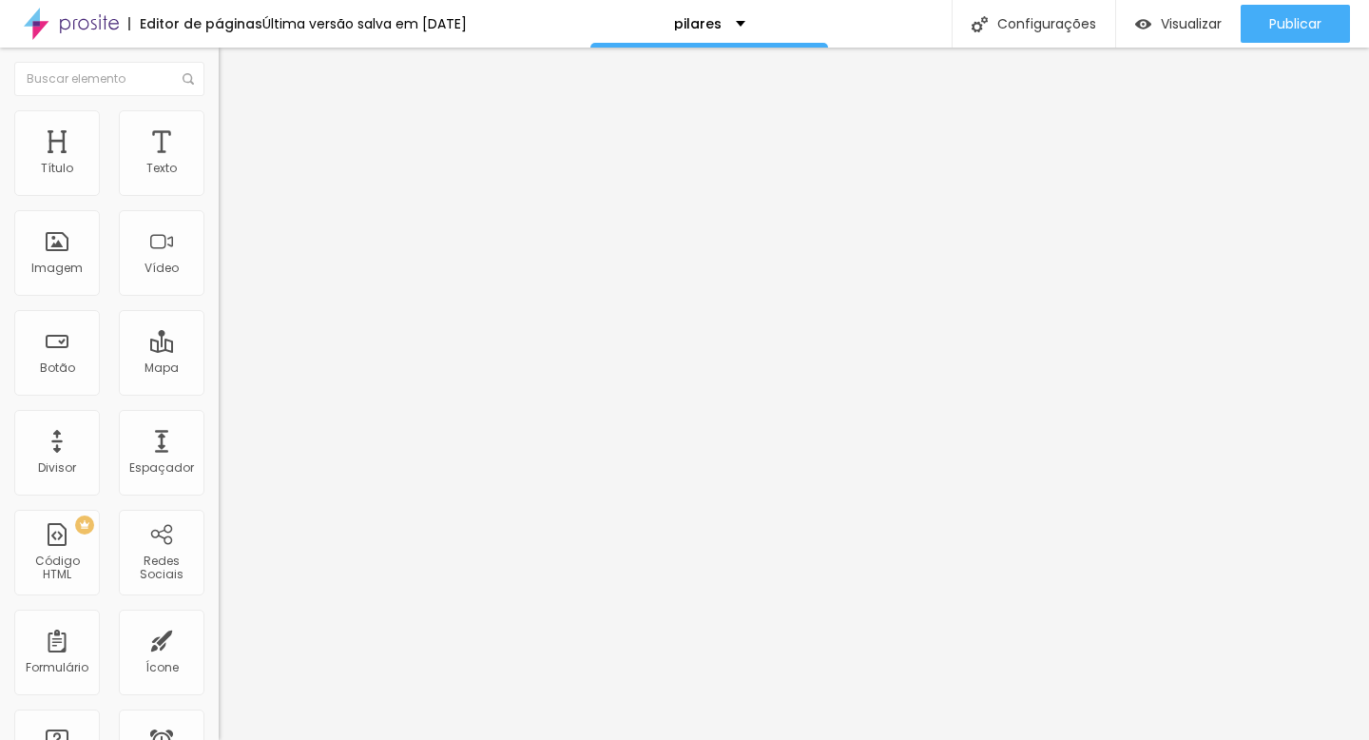
click at [219, 392] on input "[URL][DOMAIN_NAME]" at bounding box center [333, 382] width 228 height 19
paste input "[URL][DOMAIN_NAME]"
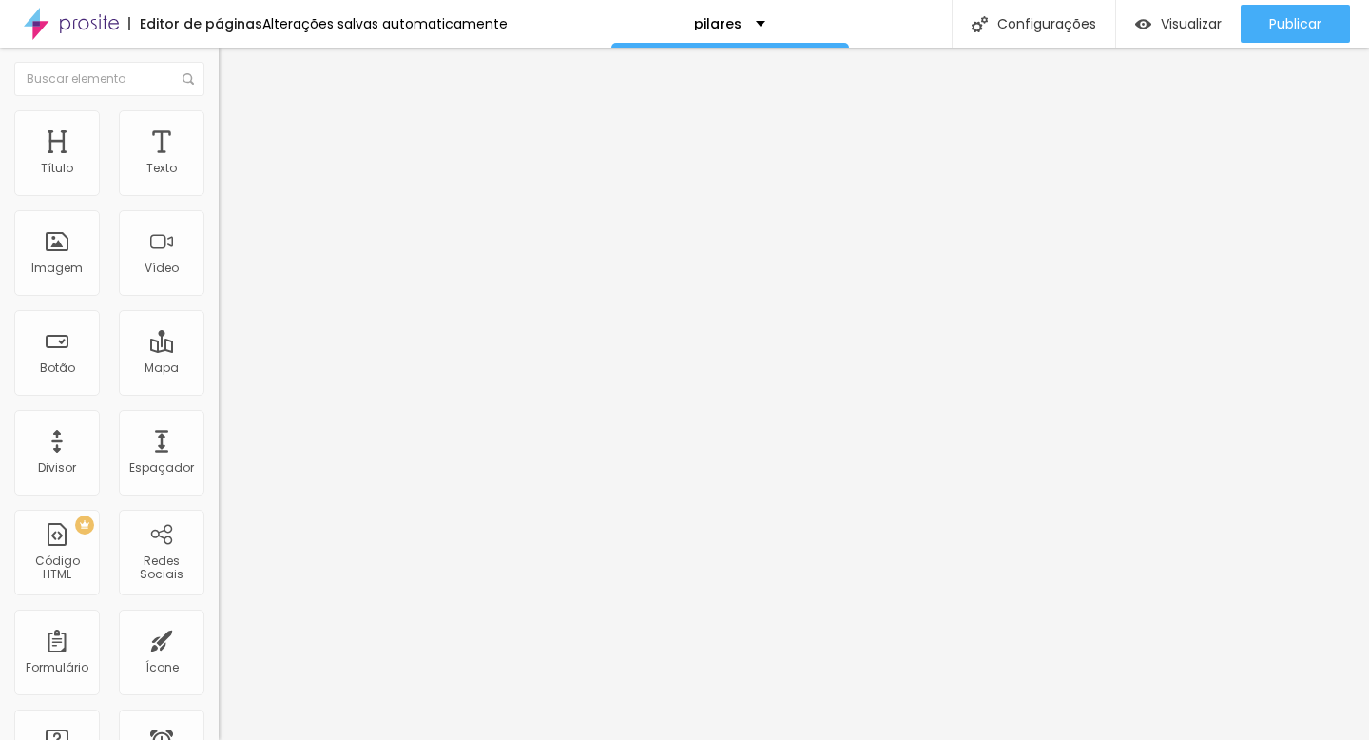
type input "[URL][DOMAIN_NAME]"
click at [219, 566] on div "Editar nulo Conteúdo Estilo Avançado Texto QUERO MEU E-BOOK AGORA Alinhamento T…" at bounding box center [328, 394] width 219 height 692
click at [219, 392] on input "[URL][DOMAIN_NAME]" at bounding box center [333, 382] width 228 height 19
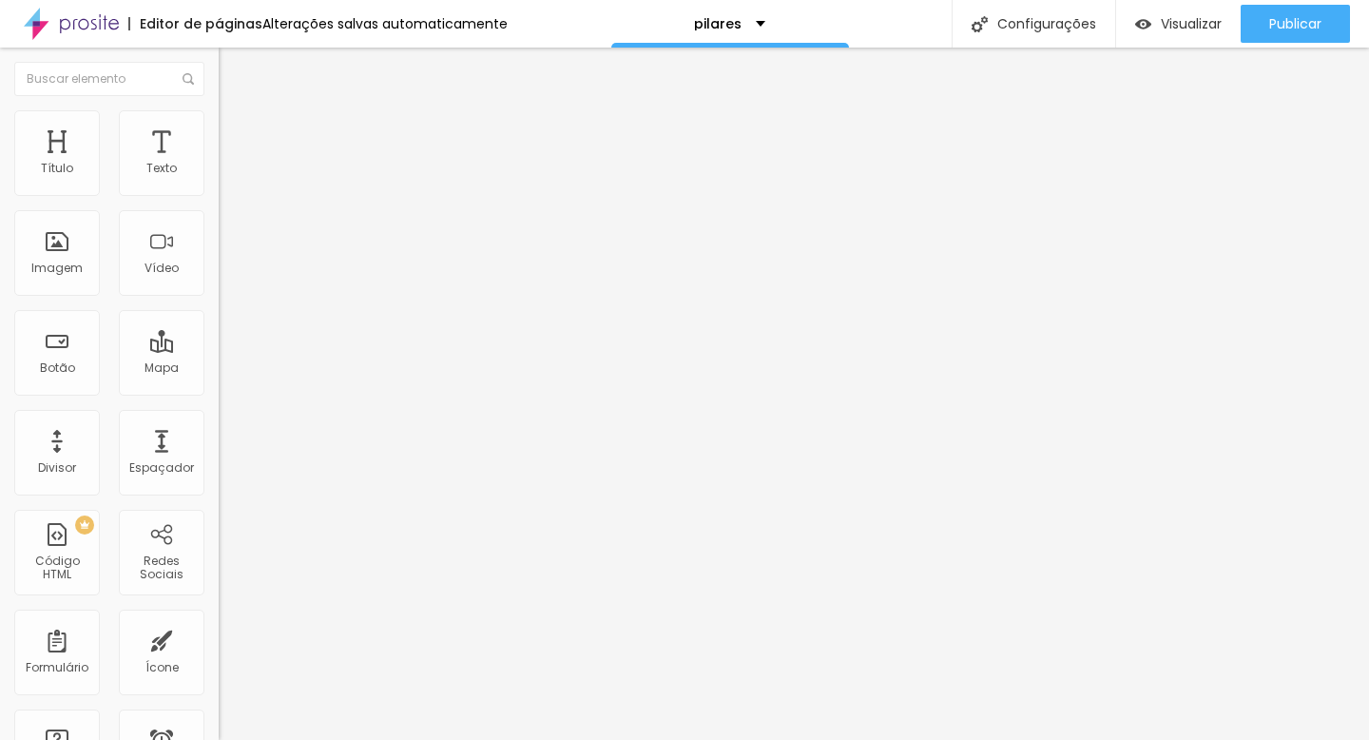
click at [219, 392] on input "[URL][DOMAIN_NAME]" at bounding box center [333, 382] width 228 height 19
paste input "[URL][DOMAIN_NAME]"
type input "[URL][DOMAIN_NAME]"
click at [219, 526] on div "Editar nulo Conteúdo Estilo Avançado Texto QUERO MEU E-BOOK AGORA Alinhamento T…" at bounding box center [328, 394] width 219 height 692
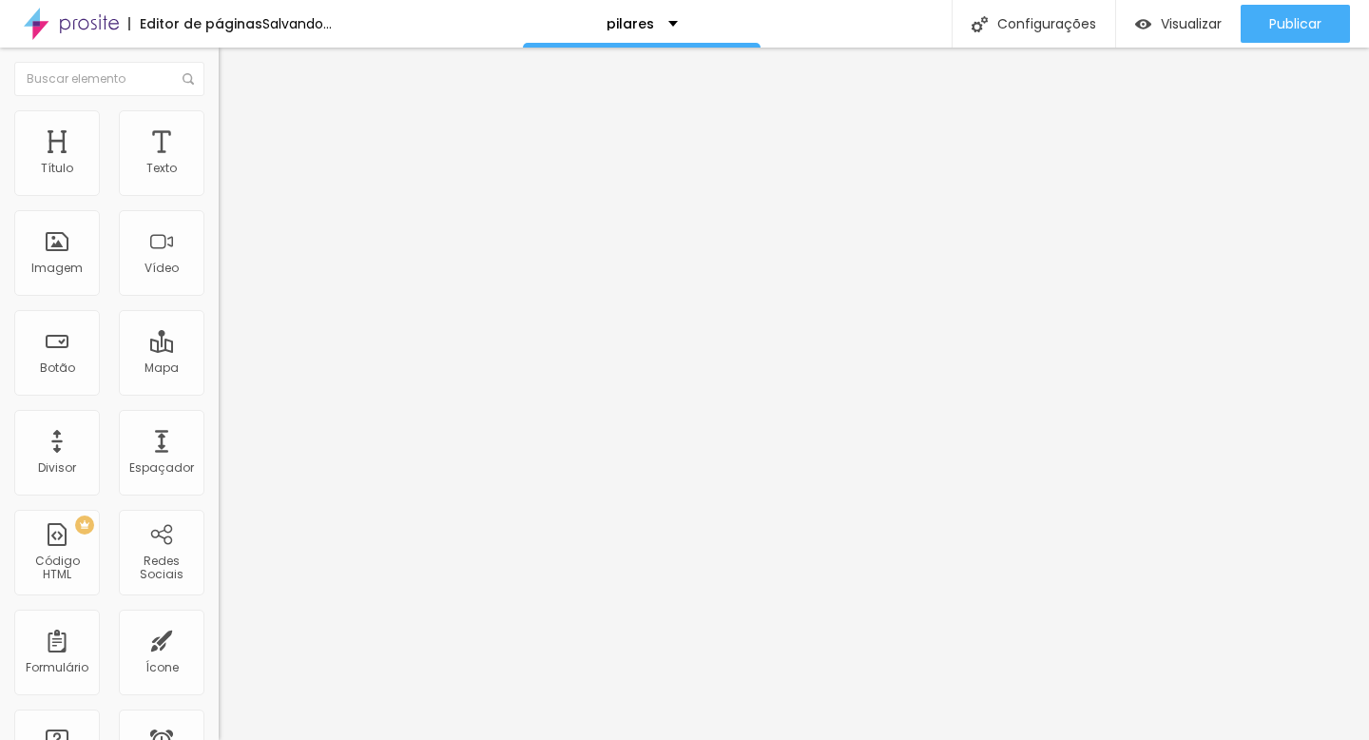
scroll to position [0, 0]
click at [219, 392] on input "[URL][DOMAIN_NAME]" at bounding box center [333, 382] width 228 height 19
paste input "[URL][DOMAIN_NAME]"
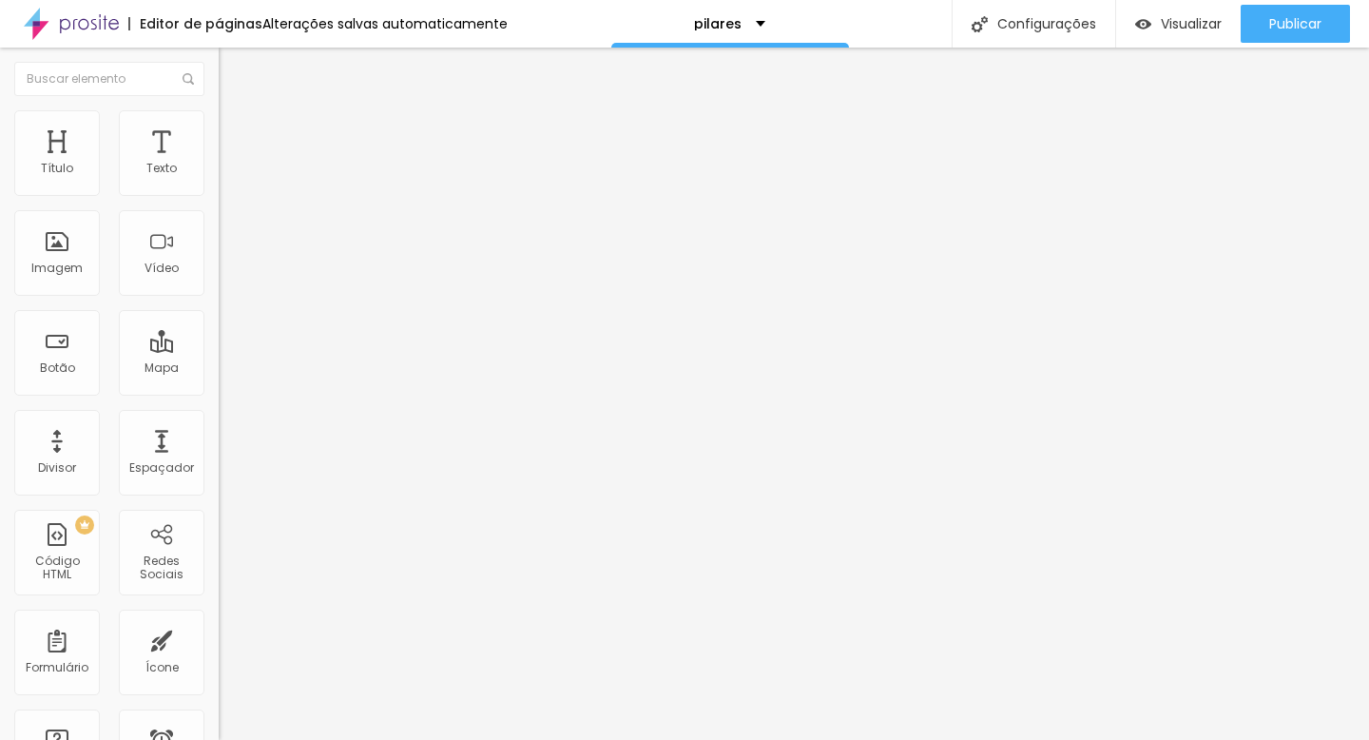
scroll to position [0, 254]
type input "[URL][DOMAIN_NAME]"
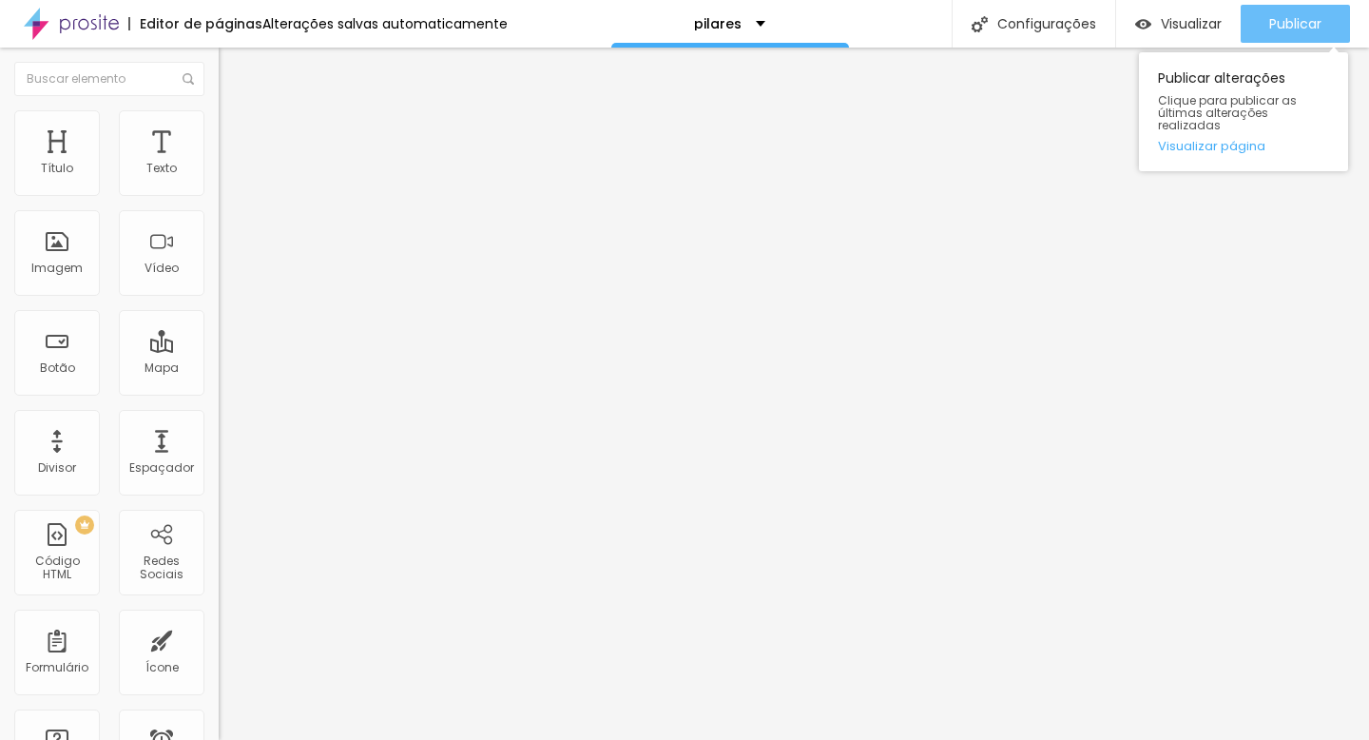
click at [1305, 13] on div "Publicar" at bounding box center [1295, 24] width 52 height 38
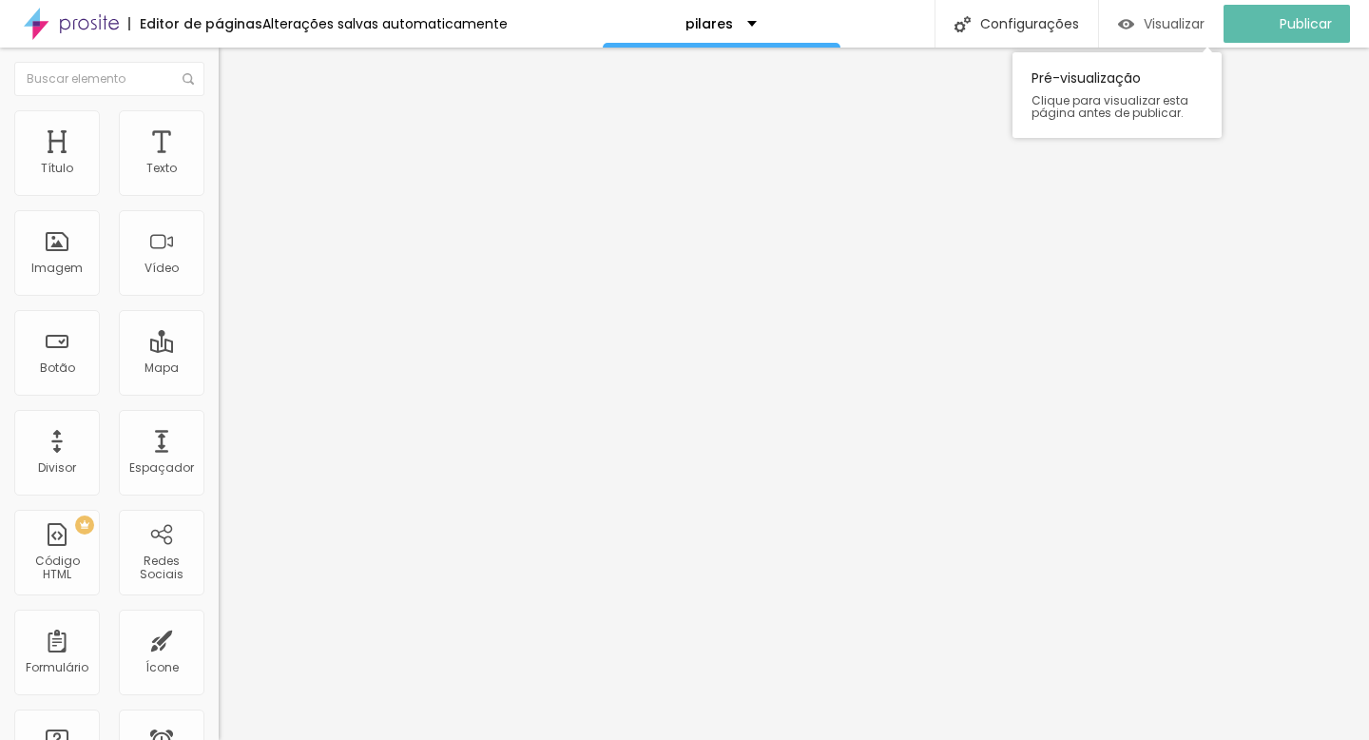
click at [1191, 19] on font "Visualizar" at bounding box center [1174, 23] width 61 height 19
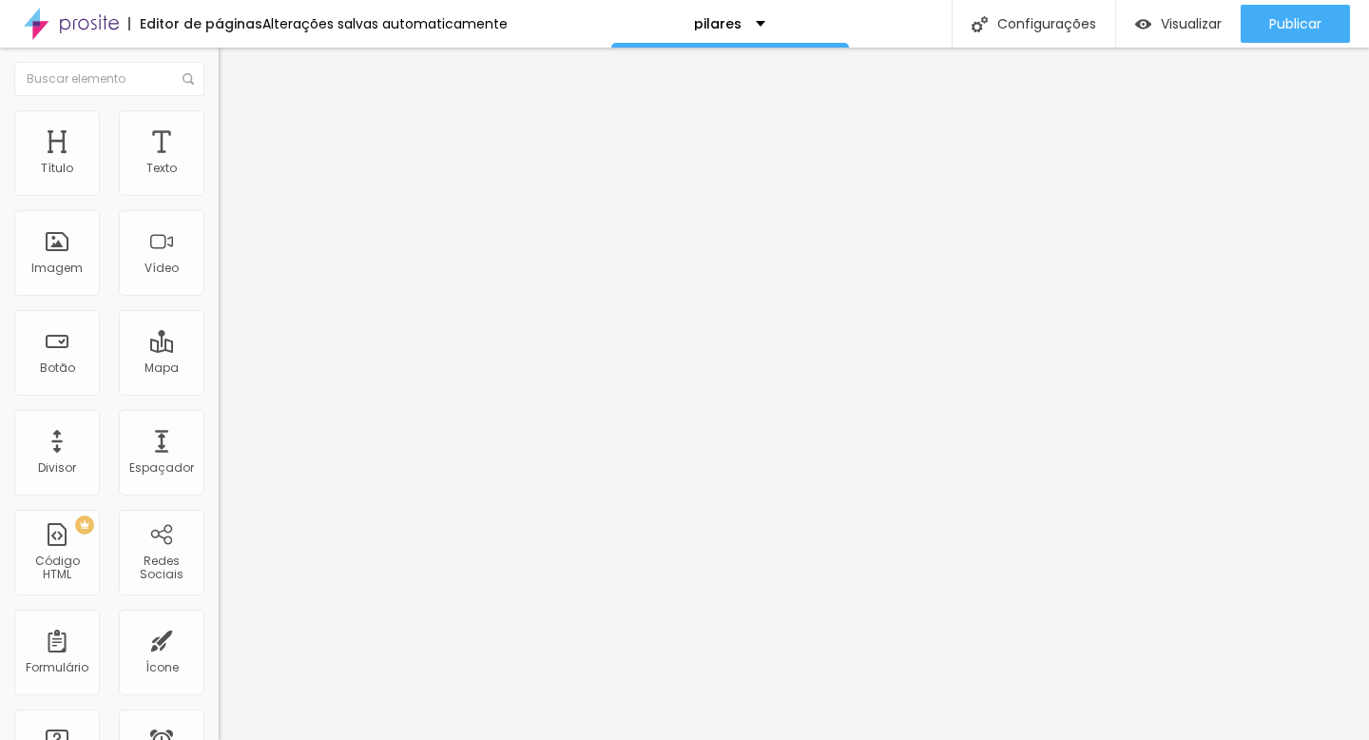
click at [219, 392] on input "[URL][DOMAIN_NAME]" at bounding box center [333, 382] width 228 height 19
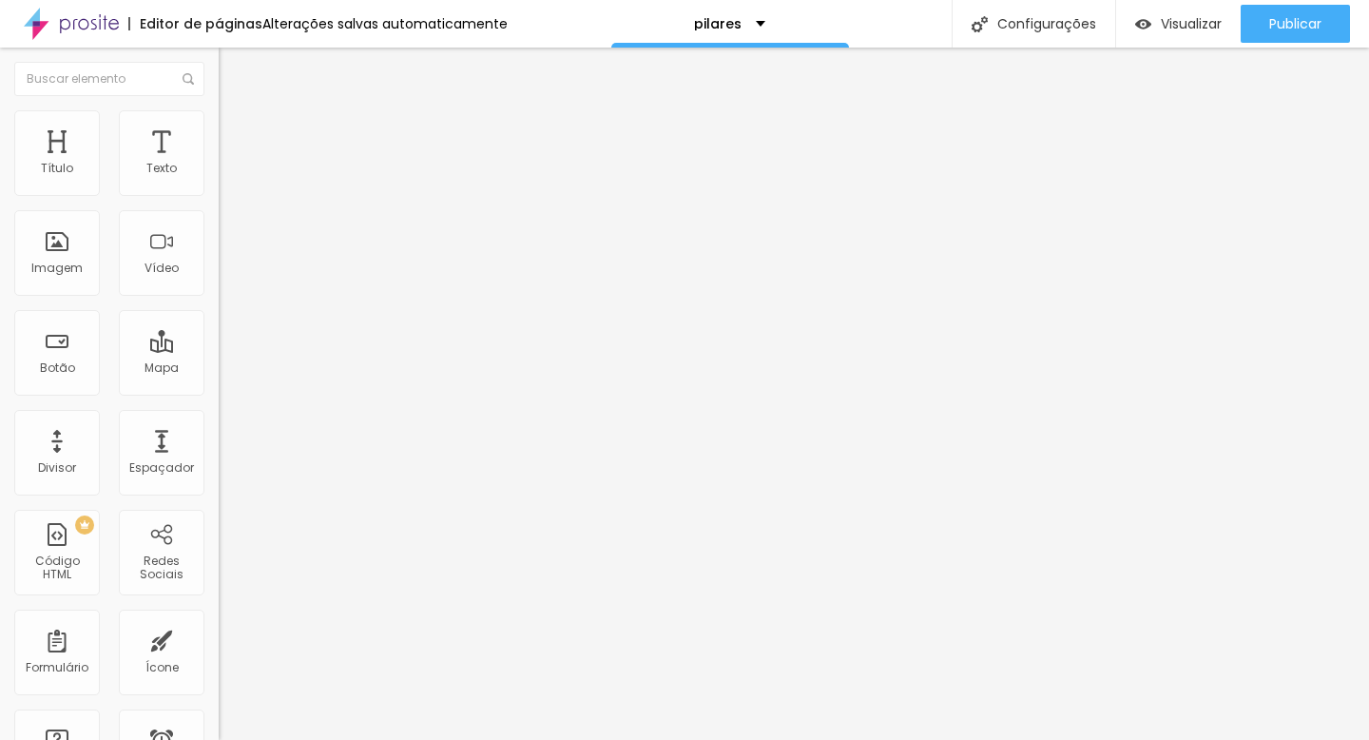
click at [219, 392] on input "[URL][DOMAIN_NAME]" at bounding box center [333, 382] width 228 height 19
click at [219, 390] on input "[URL][DOMAIN_NAME]" at bounding box center [333, 380] width 228 height 19
paste input "off=2myv3mu4&"
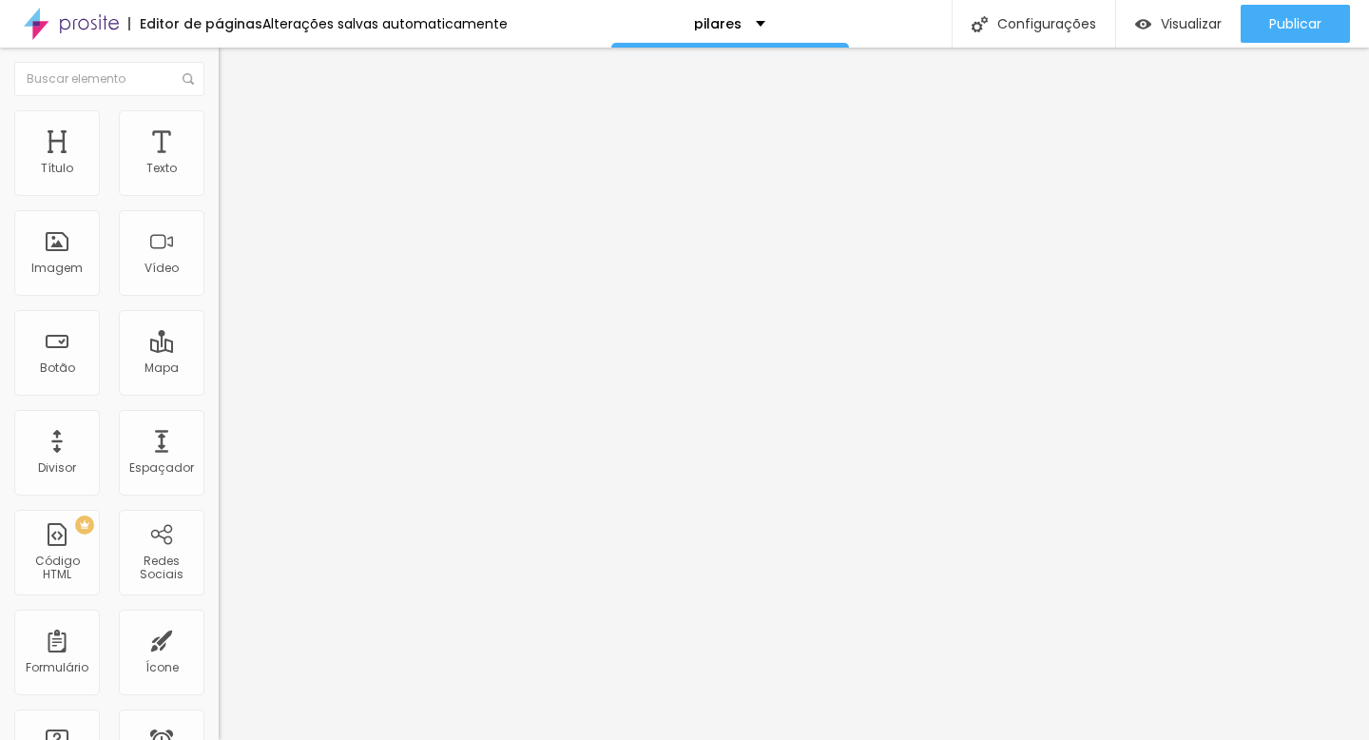
scroll to position [0, 254]
type input "[URL][DOMAIN_NAME]"
click at [219, 626] on div "Editar nulo Conteúdo Estilo Avançado Trocar imagem Descrição da imagem (Alt) Al…" at bounding box center [328, 394] width 219 height 692
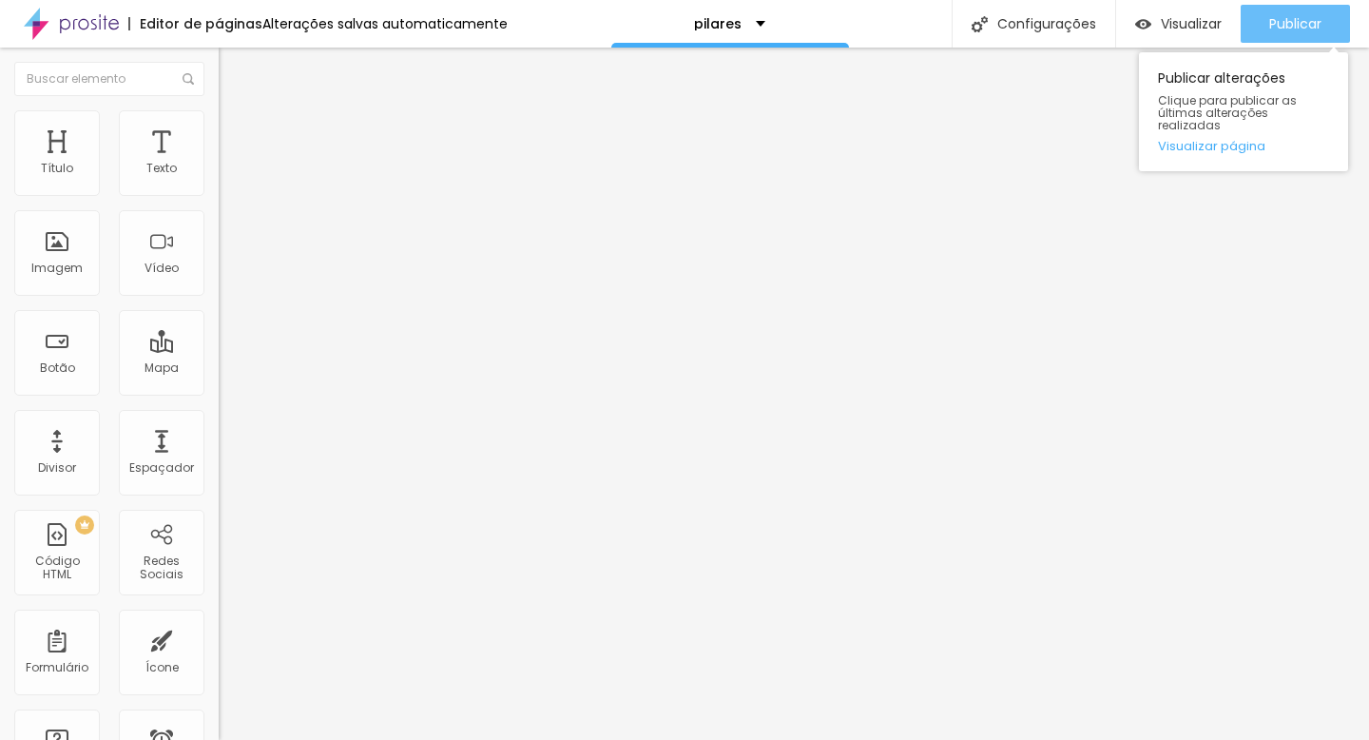
click at [1317, 12] on div "Publicar" at bounding box center [1295, 24] width 52 height 38
